Goal: Task Accomplishment & Management: Manage account settings

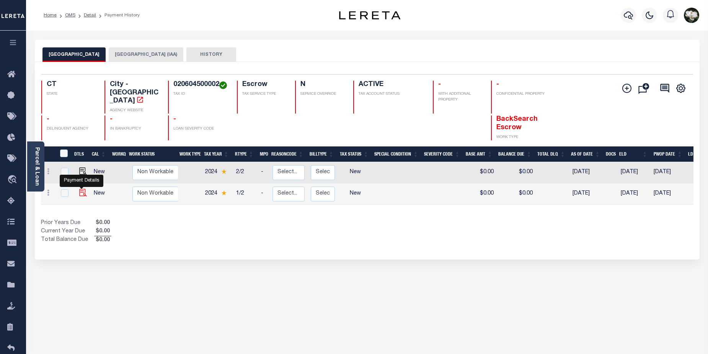
click at [82, 189] on img "" at bounding box center [83, 193] width 8 height 8
checkbox input "true"
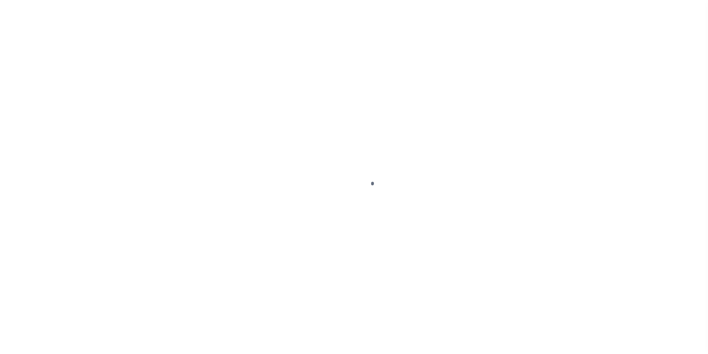
select select "NW2"
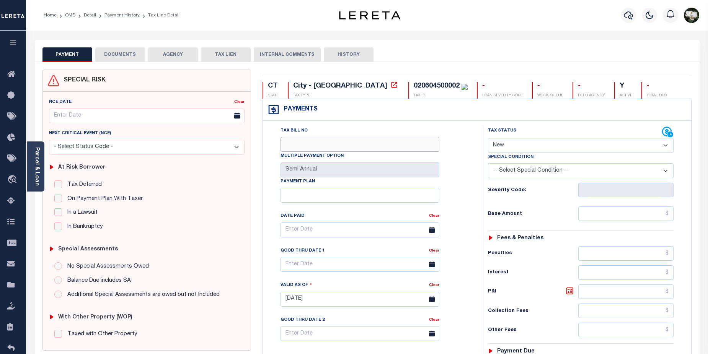
click at [324, 150] on input "Tax Bill No" at bounding box center [360, 144] width 159 height 15
type input "2024-01-0021402-00"
type input "08/29/2025"
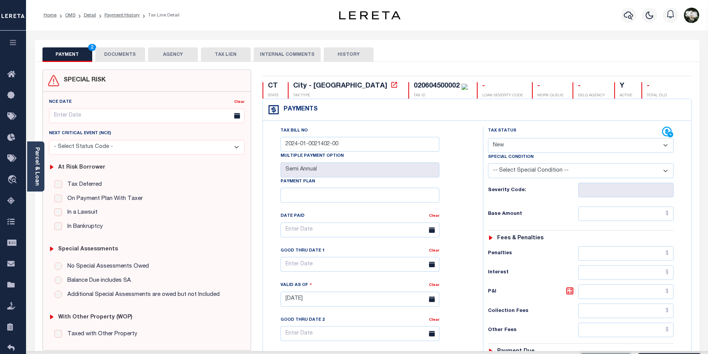
click at [663, 145] on select "- Select Status Code - Open Due/Unpaid Paid Incomplete No Tax Due Internal Refu…" at bounding box center [581, 145] width 186 height 15
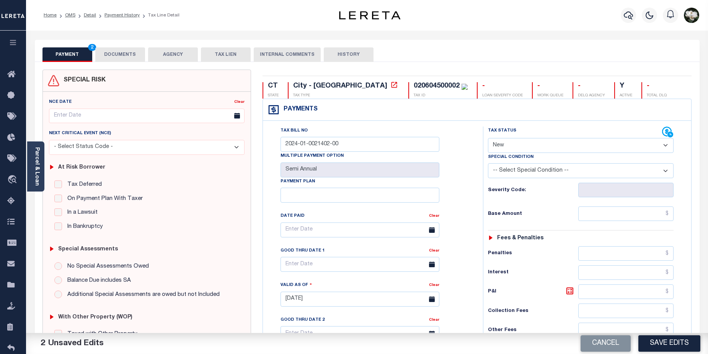
select select "DUE"
click at [488, 139] on select "- Select Status Code - Open Due/Unpaid Paid Incomplete No Tax Due Internal Refu…" at bounding box center [581, 145] width 186 height 15
click at [641, 215] on input "text" at bounding box center [626, 214] width 96 height 15
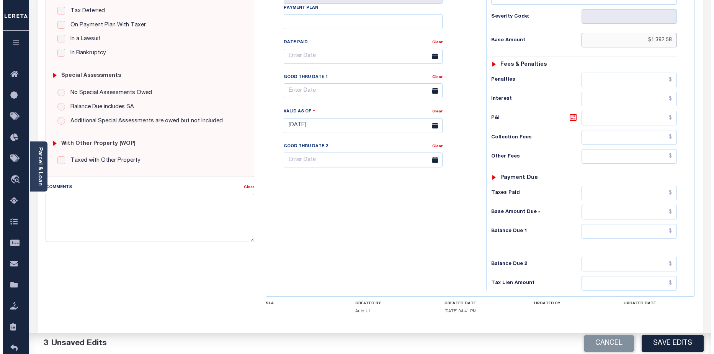
scroll to position [180, 0]
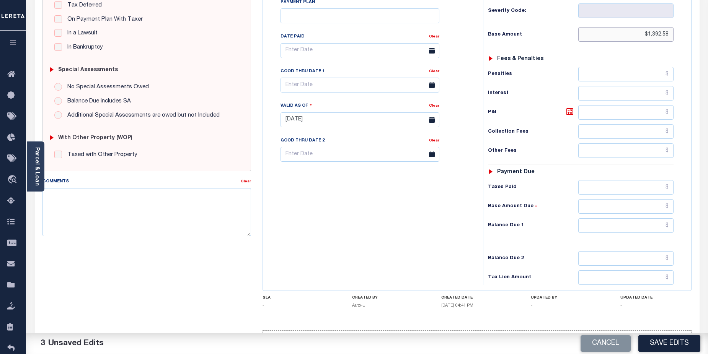
type input "$1,392.58"
click at [636, 221] on input "text" at bounding box center [626, 226] width 96 height 15
type input "$1,392.58"
click at [672, 339] on button "Save Edits" at bounding box center [669, 344] width 62 height 16
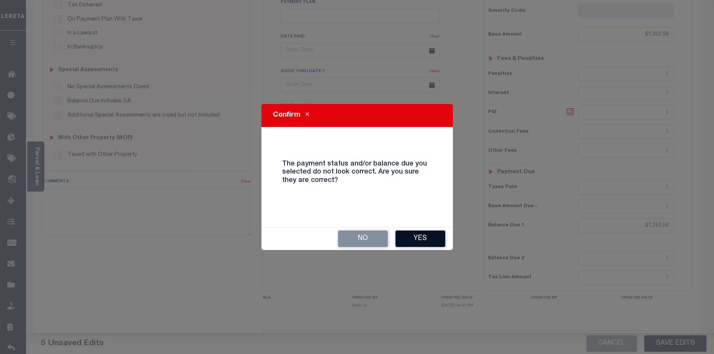
click at [417, 238] on button "Yes" at bounding box center [420, 239] width 50 height 16
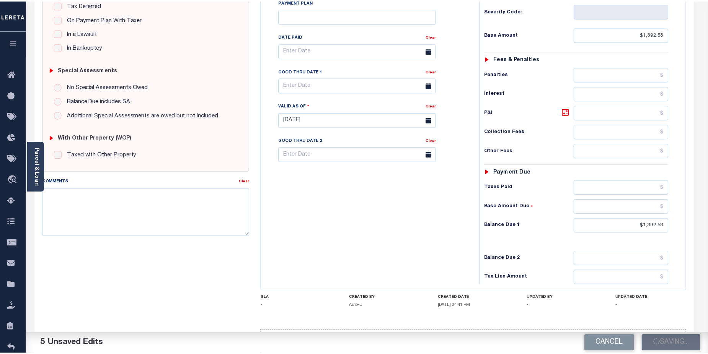
scroll to position [187, 0]
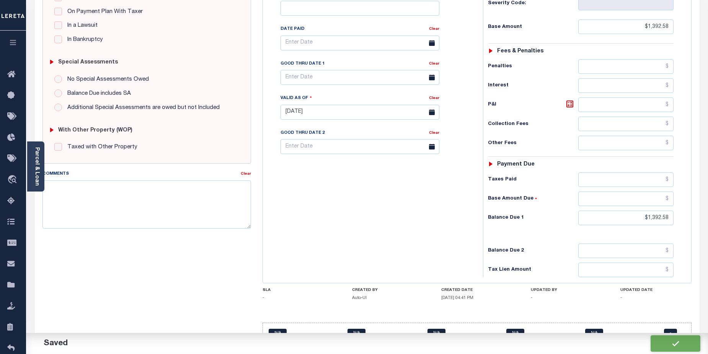
checkbox input "false"
type input "$1,392.58"
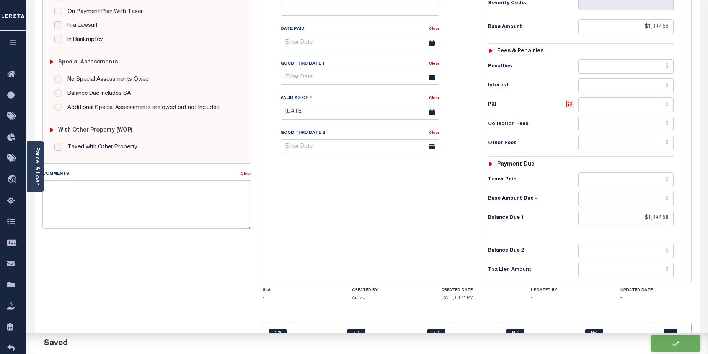
type input "$1,392.58"
